Goal: Information Seeking & Learning: Learn about a topic

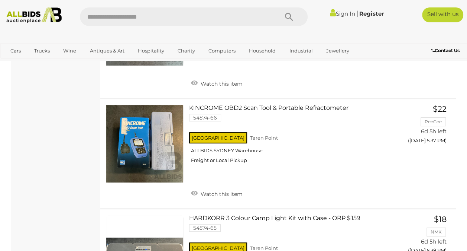
scroll to position [4335, 0]
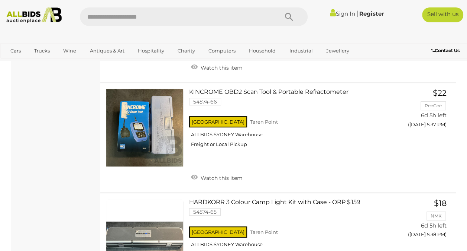
click at [14, 52] on link "Cars" at bounding box center [16, 51] width 20 height 12
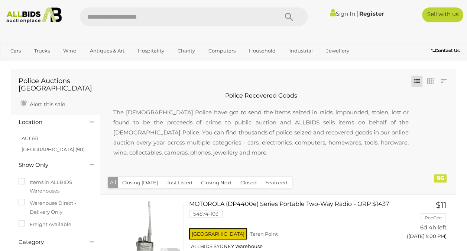
scroll to position [1, 0]
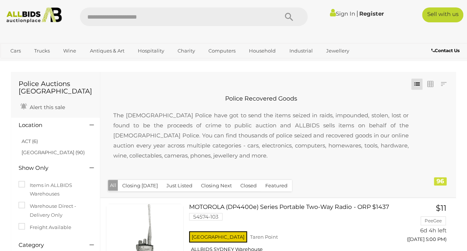
click at [36, 128] on h4 "Location" at bounding box center [49, 125] width 60 height 6
click at [93, 125] on icon at bounding box center [92, 124] width 4 height 7
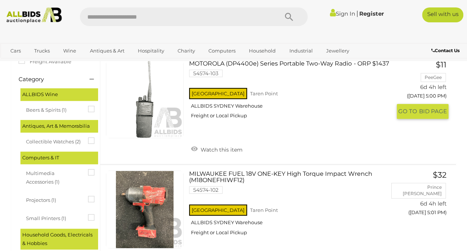
scroll to position [0, 0]
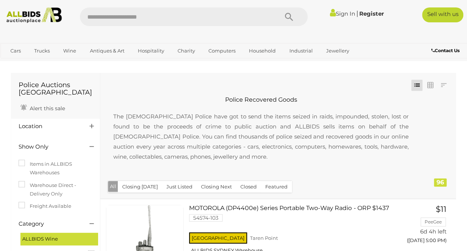
click at [11, 52] on link "Cars" at bounding box center [16, 51] width 20 height 12
click at [0, 0] on link "Prestige & Luxury Cars" at bounding box center [0, 0] width 0 height 0
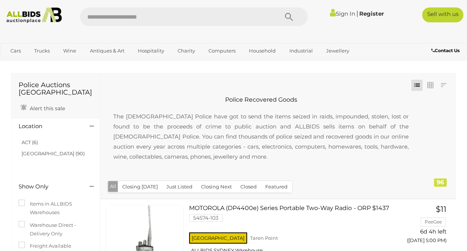
click at [17, 51] on link "Cars" at bounding box center [16, 51] width 20 height 12
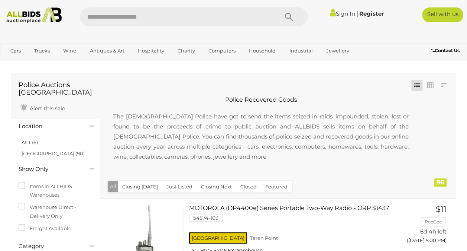
click at [0, 0] on link "Unique & Classic Cars" at bounding box center [0, 0] width 0 height 0
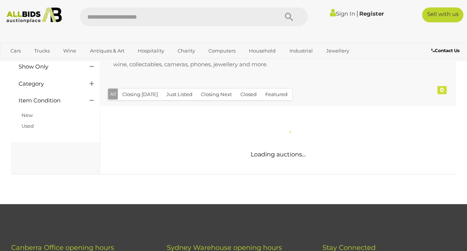
scroll to position [101, 0]
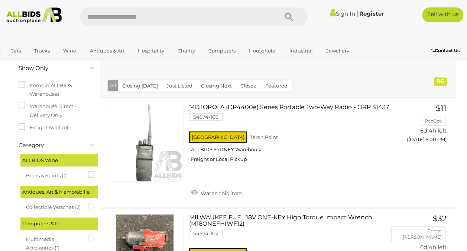
click at [0, 0] on link "Motor Vehicle Parts & Accessories" at bounding box center [0, 0] width 0 height 0
